Goal: Navigation & Orientation: Find specific page/section

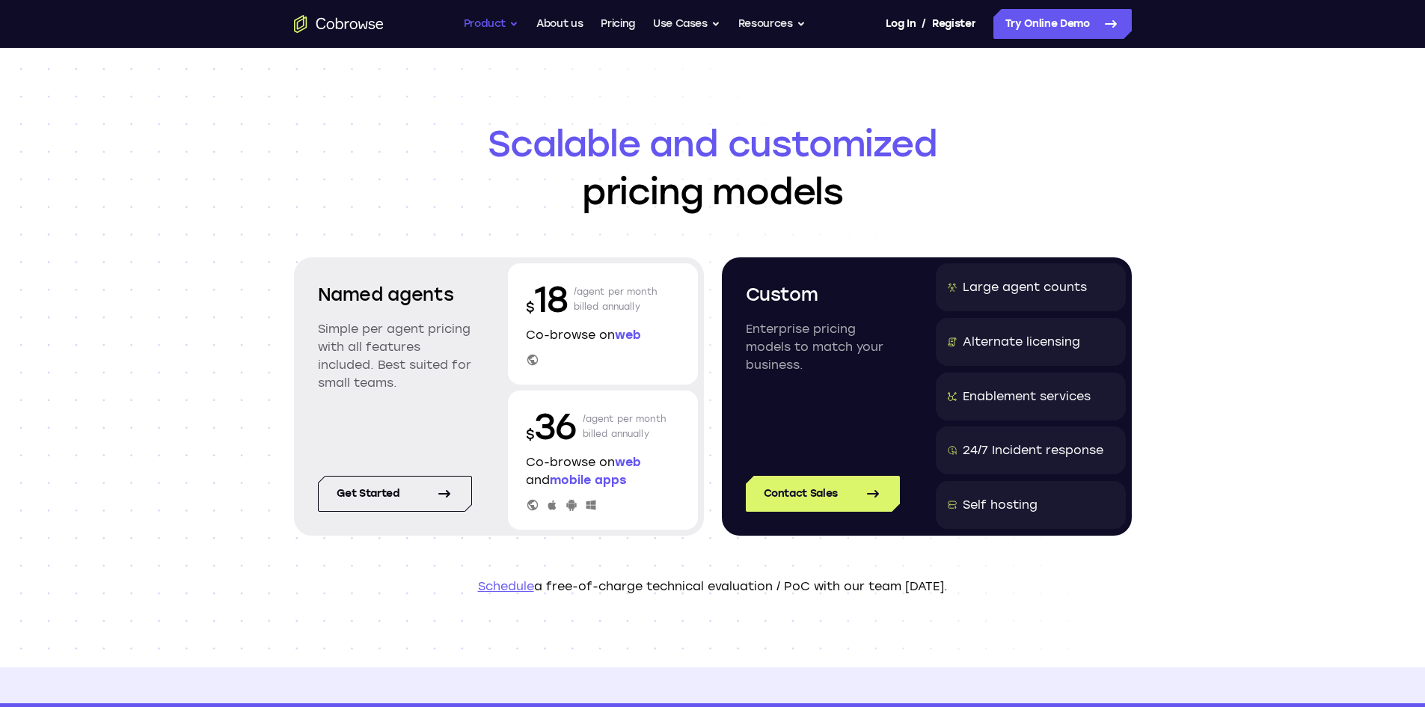
click at [503, 25] on button "Product" at bounding box center [491, 24] width 55 height 30
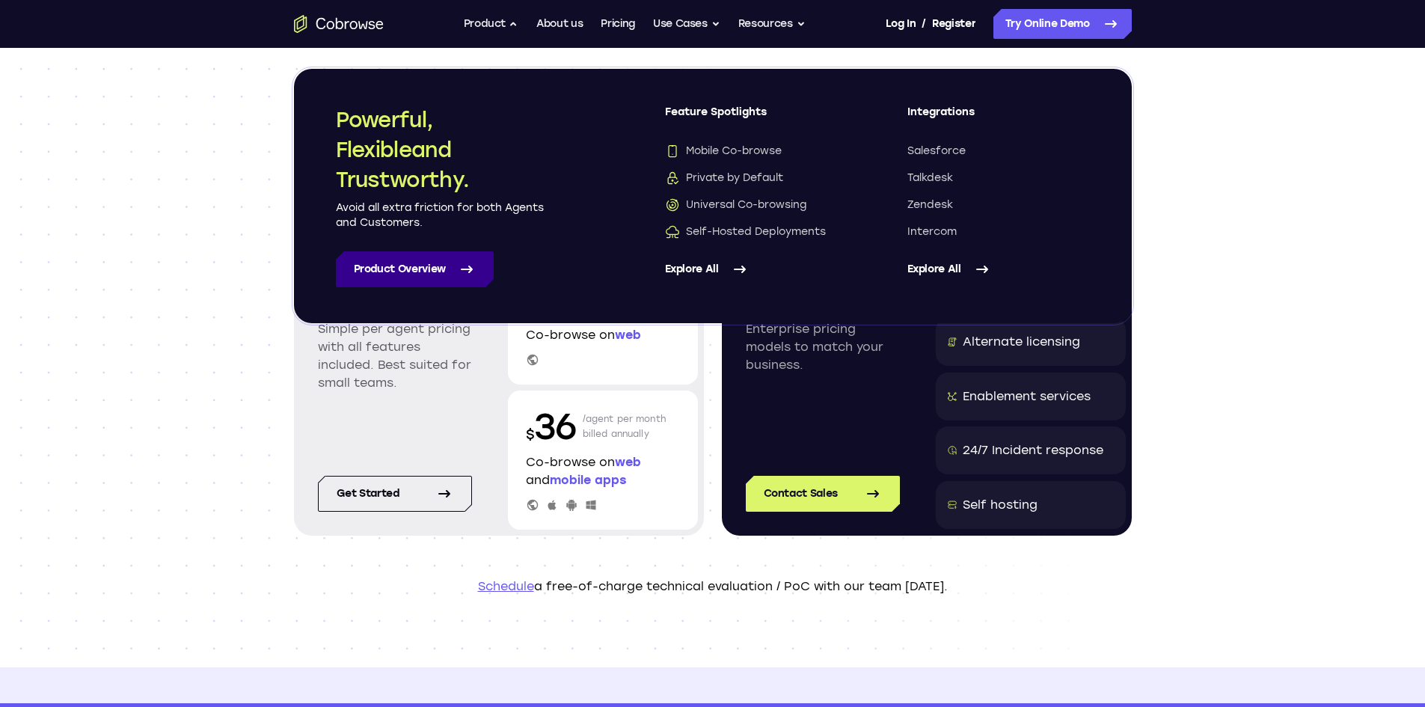
click at [465, 266] on icon at bounding box center [467, 269] width 18 height 18
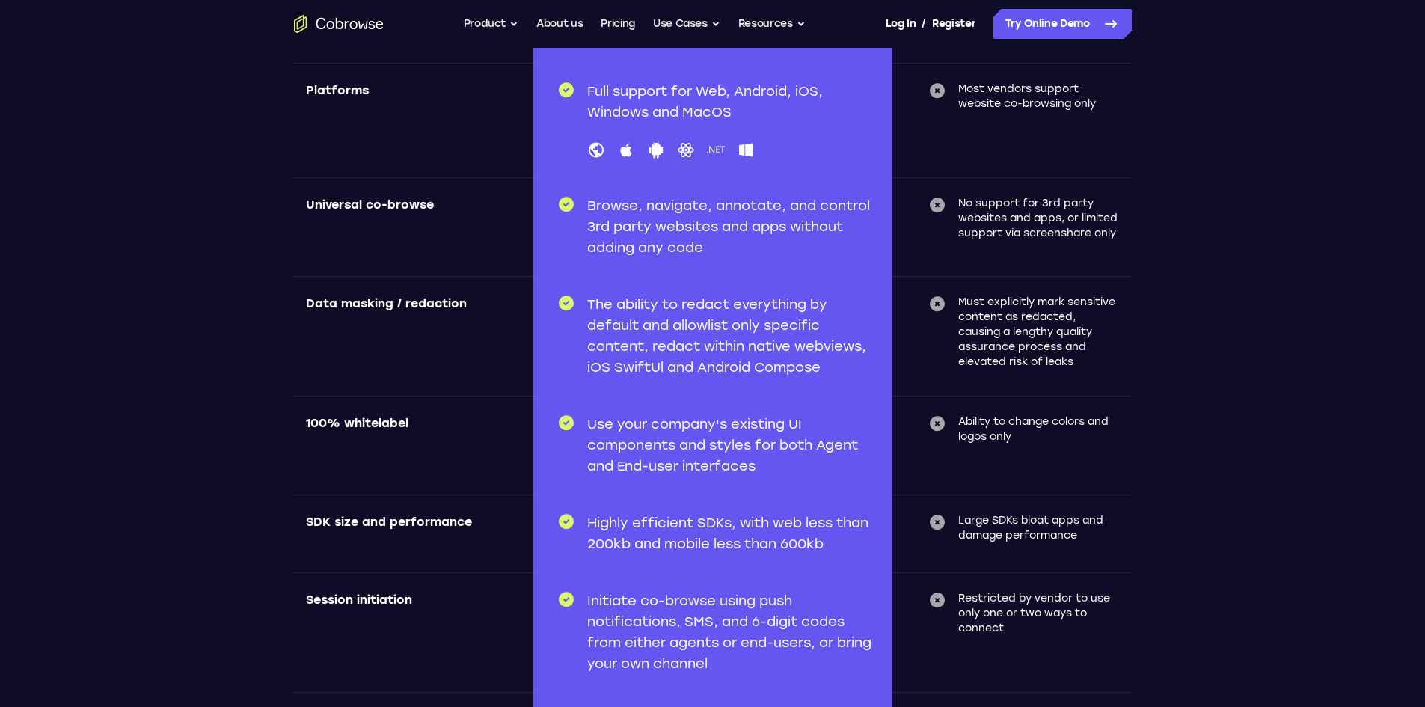
scroll to position [5186, 0]
